Goal: Task Accomplishment & Management: Complete application form

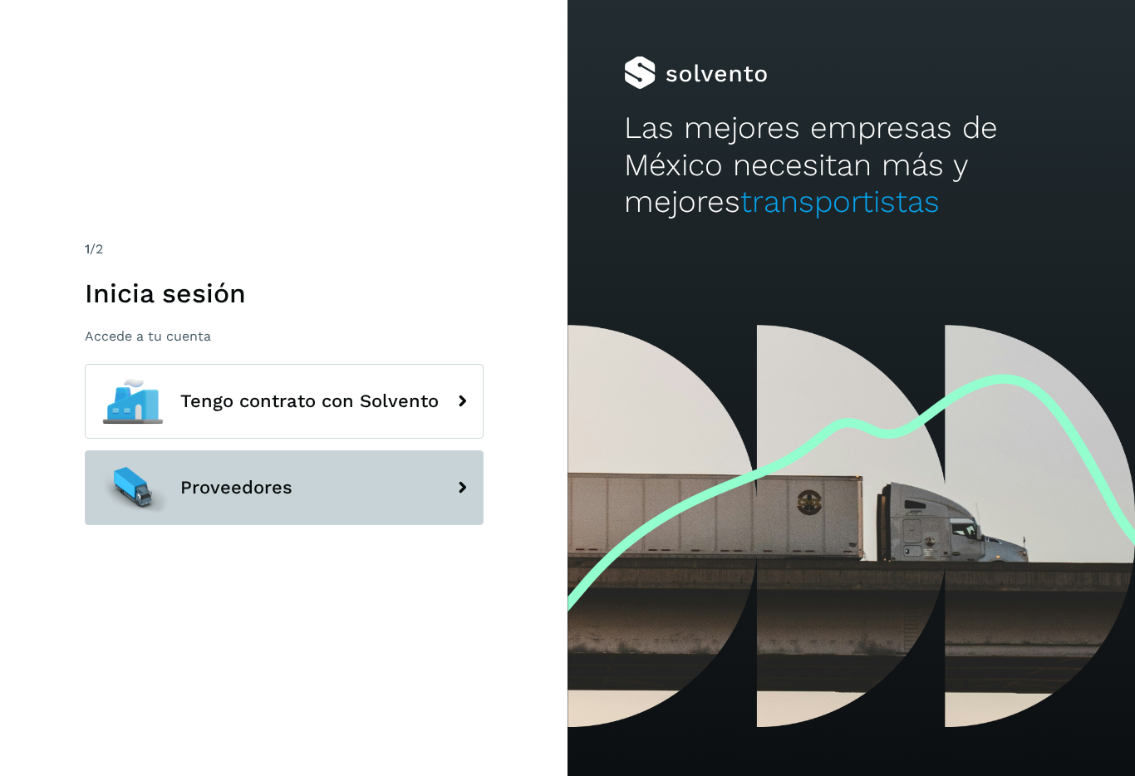
click at [370, 480] on button "Proveedores" at bounding box center [284, 487] width 399 height 75
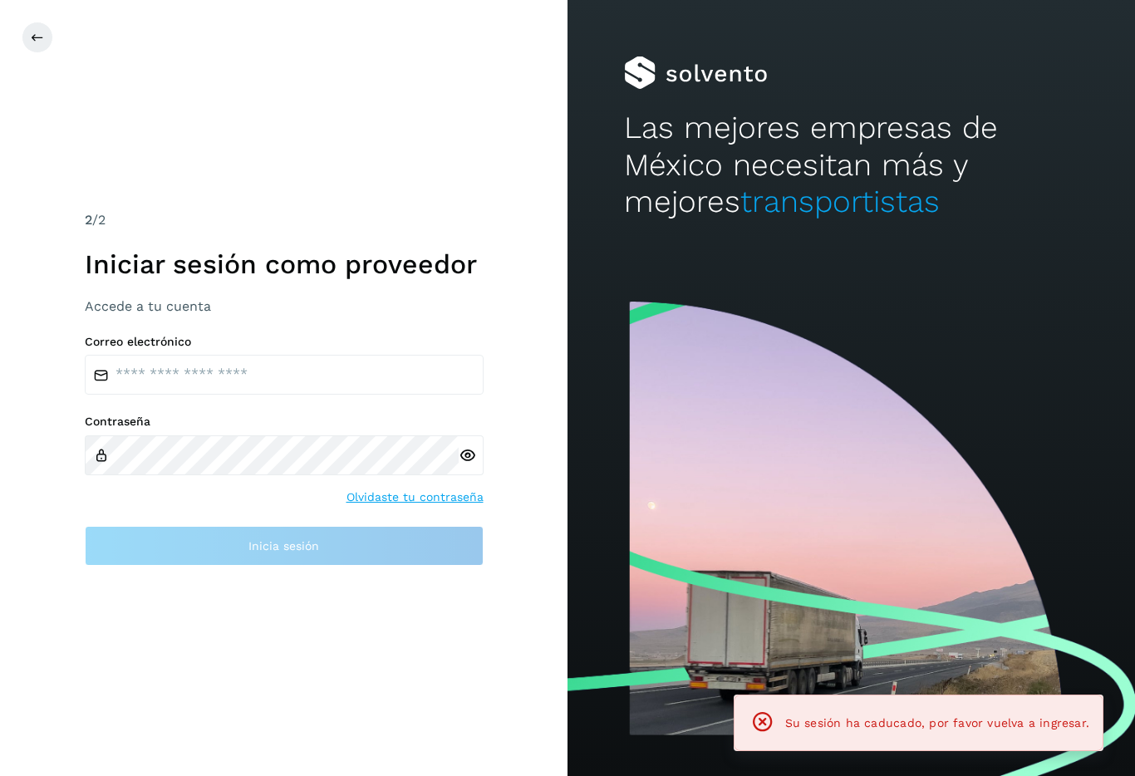
click at [433, 490] on link "Olvidaste tu contraseña" at bounding box center [414, 496] width 137 height 17
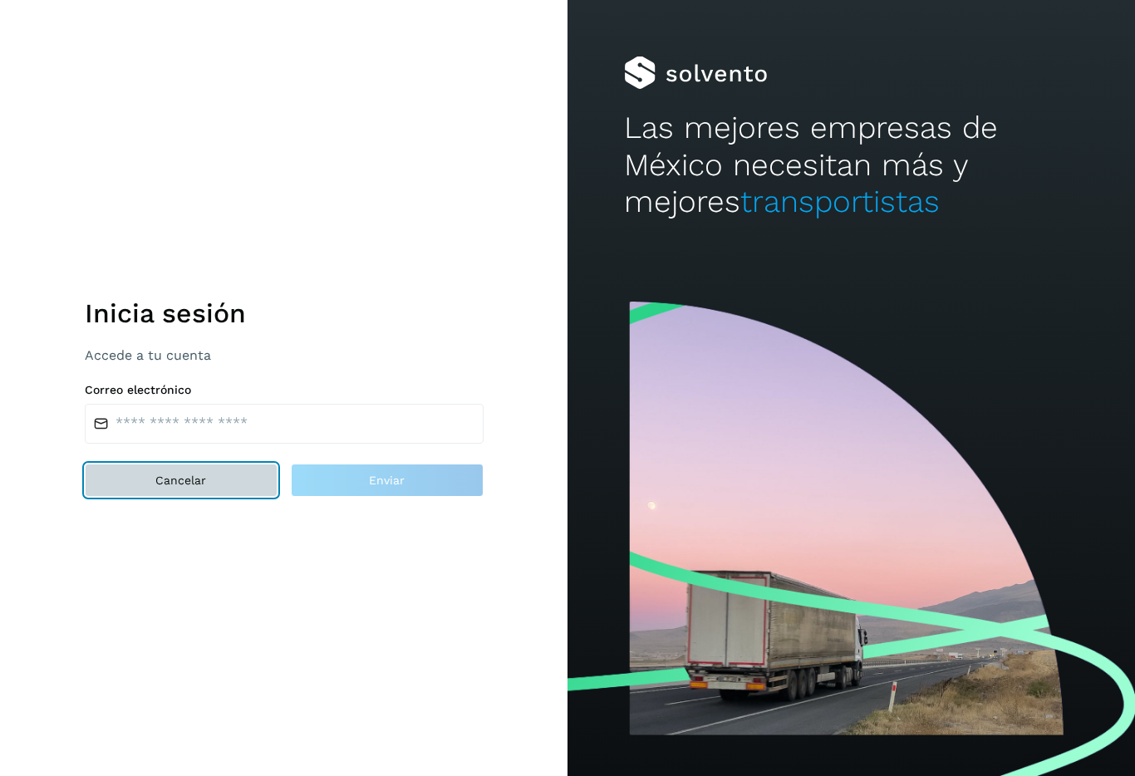
click at [235, 492] on button "Cancelar" at bounding box center [181, 479] width 193 height 33
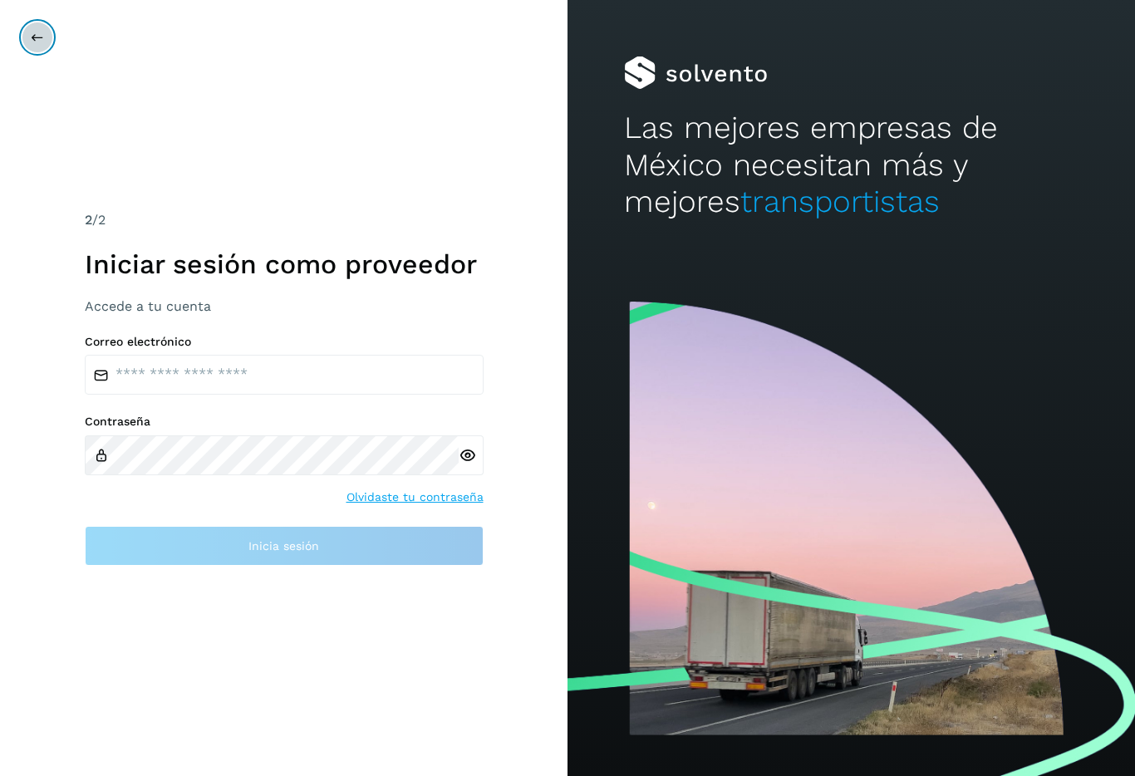
click at [37, 37] on icon at bounding box center [37, 37] width 13 height 13
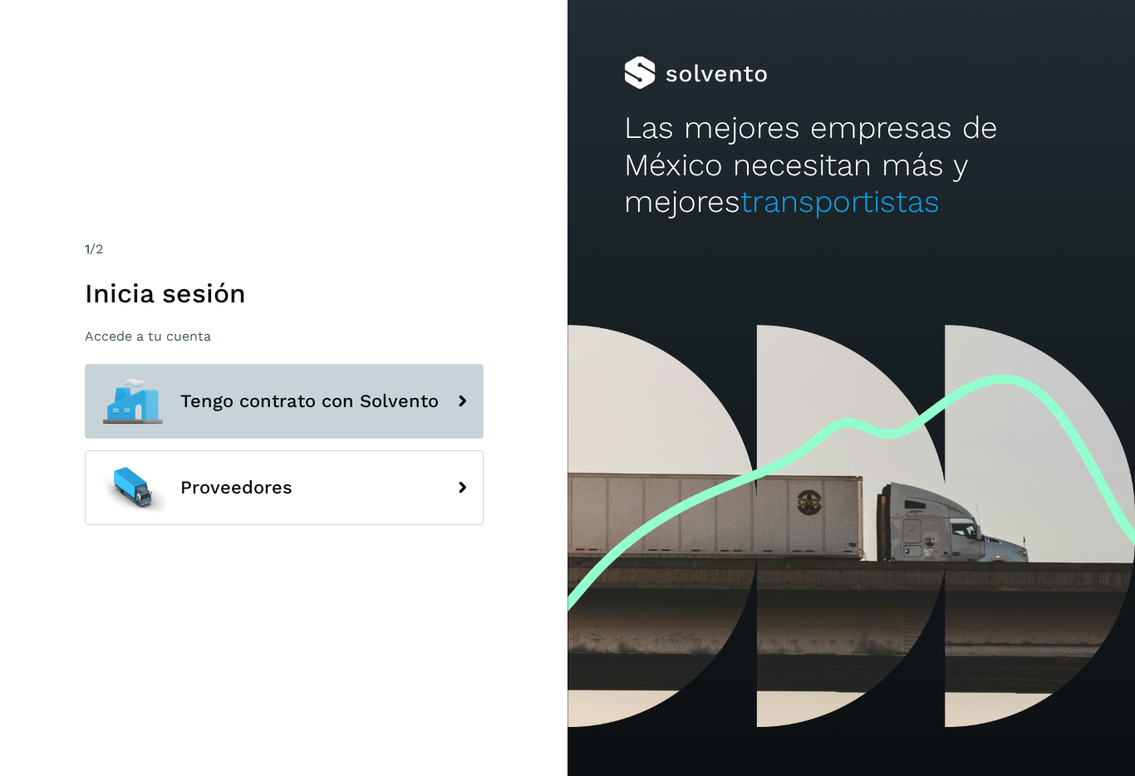
click at [400, 404] on span "Tengo contrato con Solvento" at bounding box center [309, 401] width 258 height 20
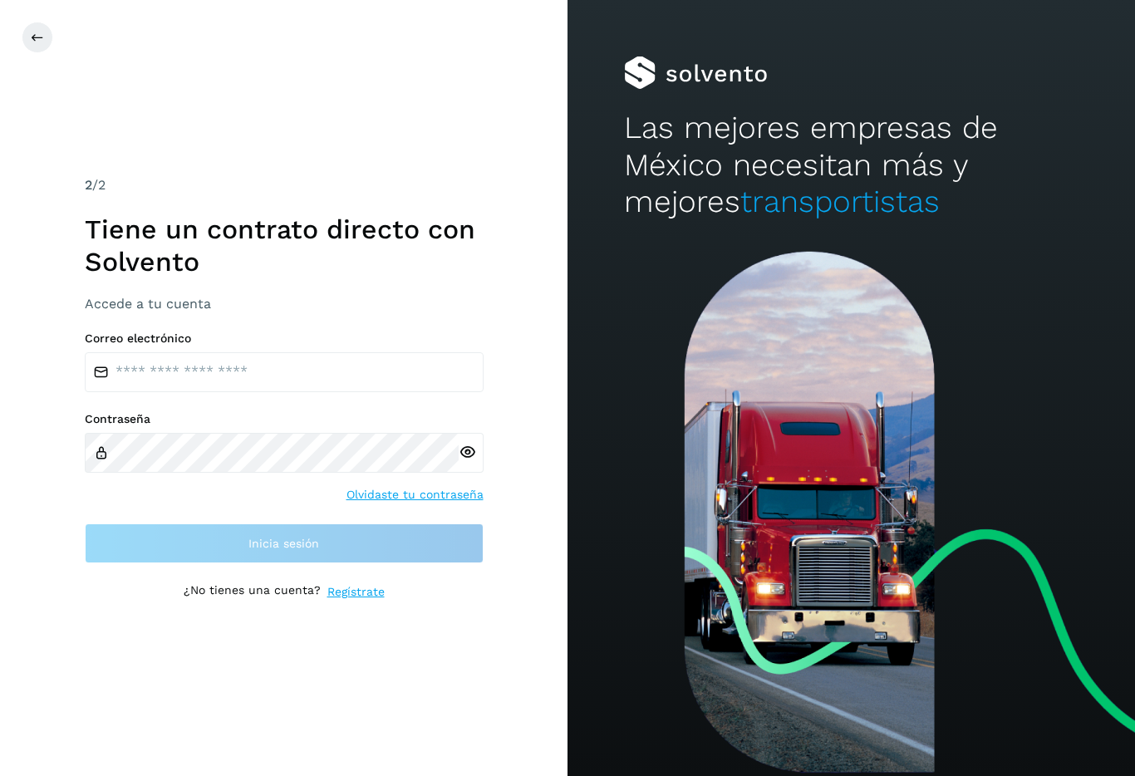
click at [355, 590] on link "Regístrate" at bounding box center [355, 591] width 57 height 17
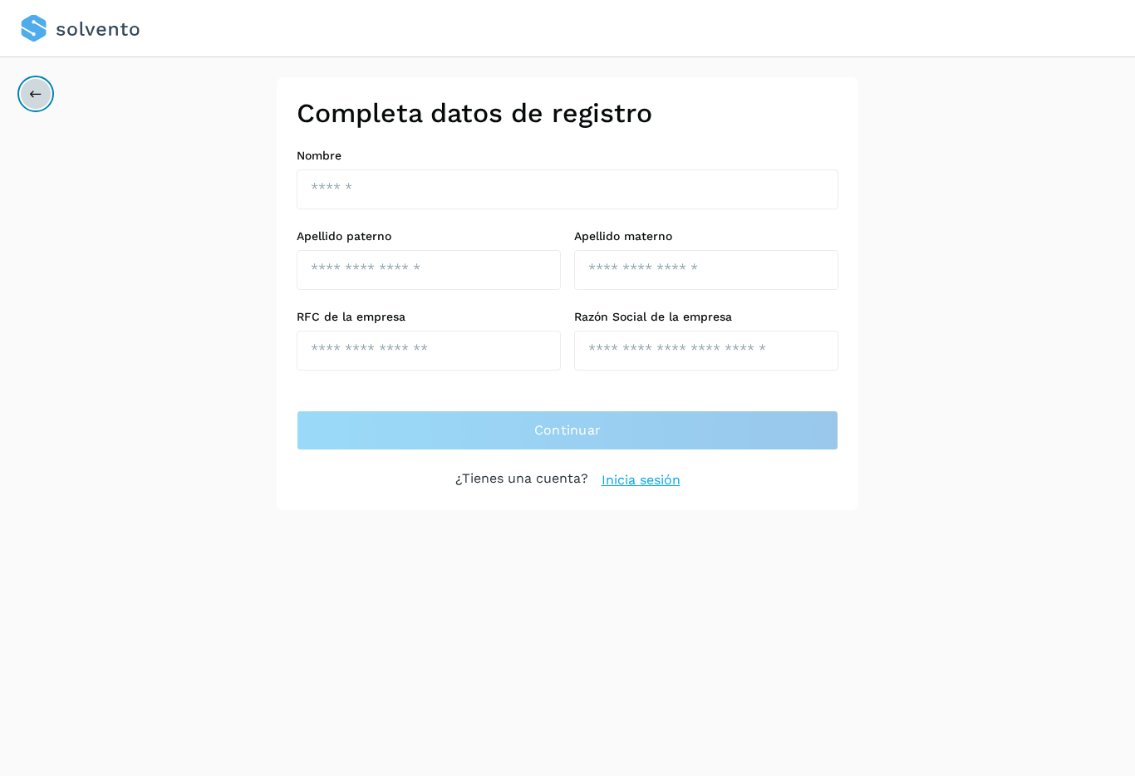
click at [42, 91] on icon at bounding box center [35, 93] width 13 height 13
